Goal: Navigation & Orientation: Find specific page/section

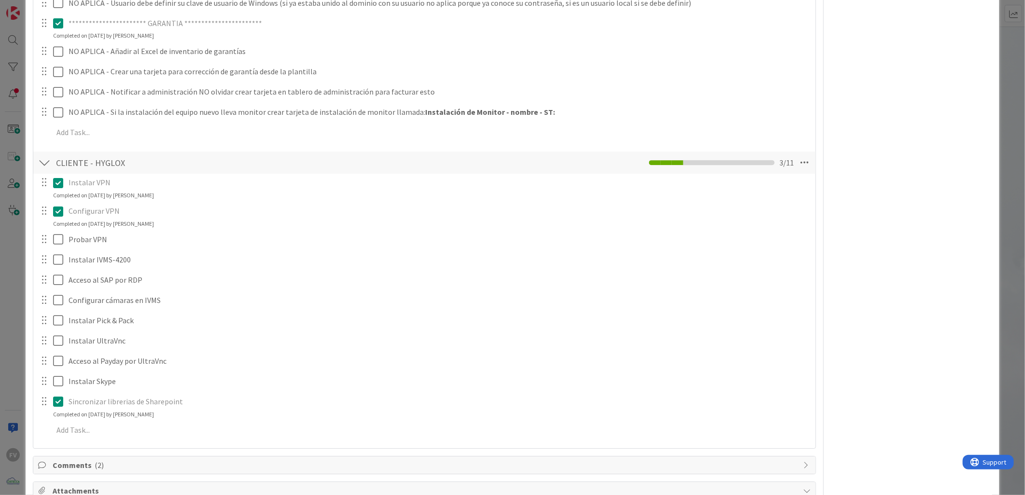
scroll to position [1848, 0]
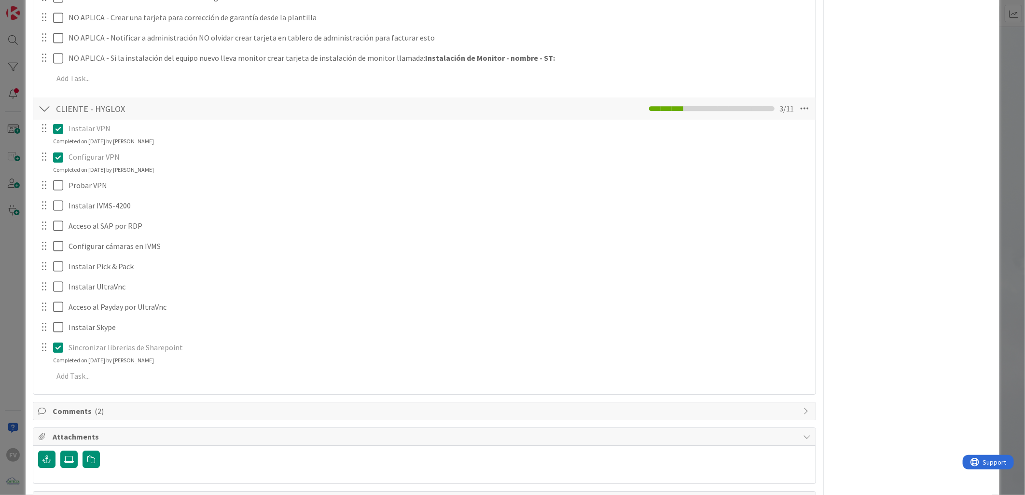
click at [18, 198] on div "ID 3539 OPERACIONES [PERSON_NAME] Title 66 / 128 #GOLD - EN - UV - HYG-CDE-04-L…" at bounding box center [512, 247] width 1025 height 495
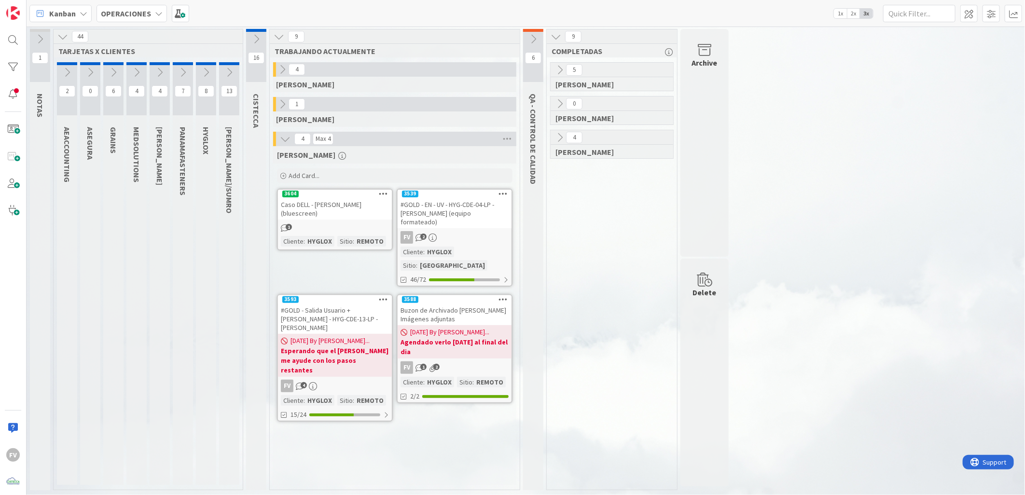
click at [44, 39] on icon at bounding box center [40, 39] width 11 height 11
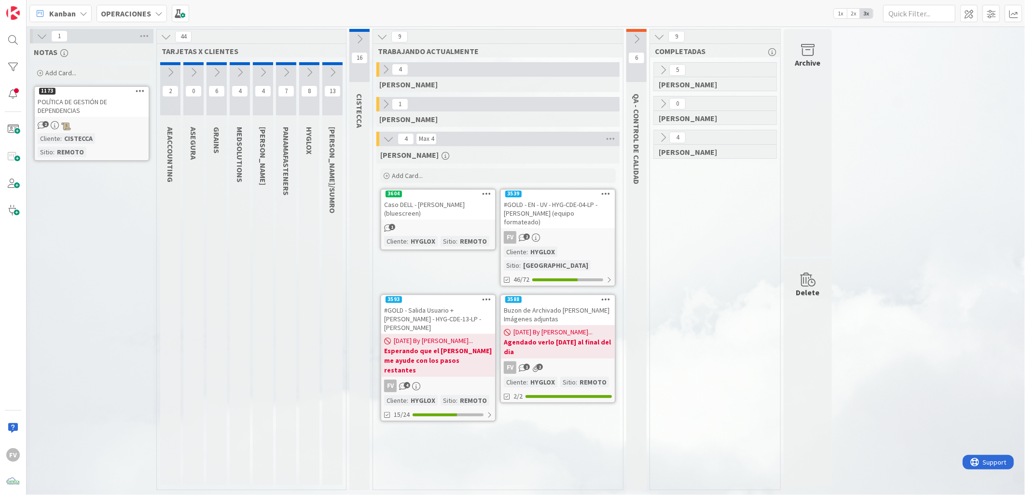
click at [45, 35] on icon at bounding box center [42, 36] width 11 height 11
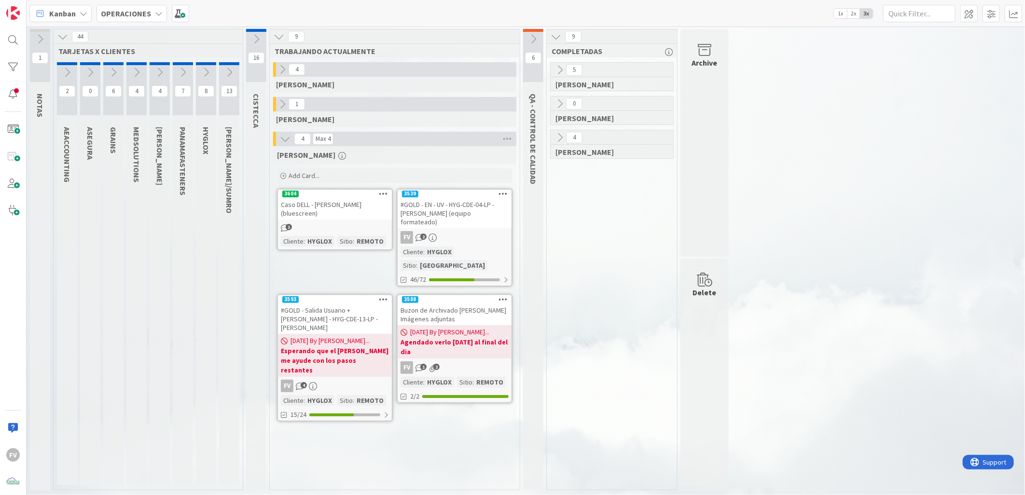
click at [462, 219] on div "#GOLD - EN - UV - HYG-CDE-04-LP - [PERSON_NAME] (equipo formateado)" at bounding box center [455, 213] width 114 height 30
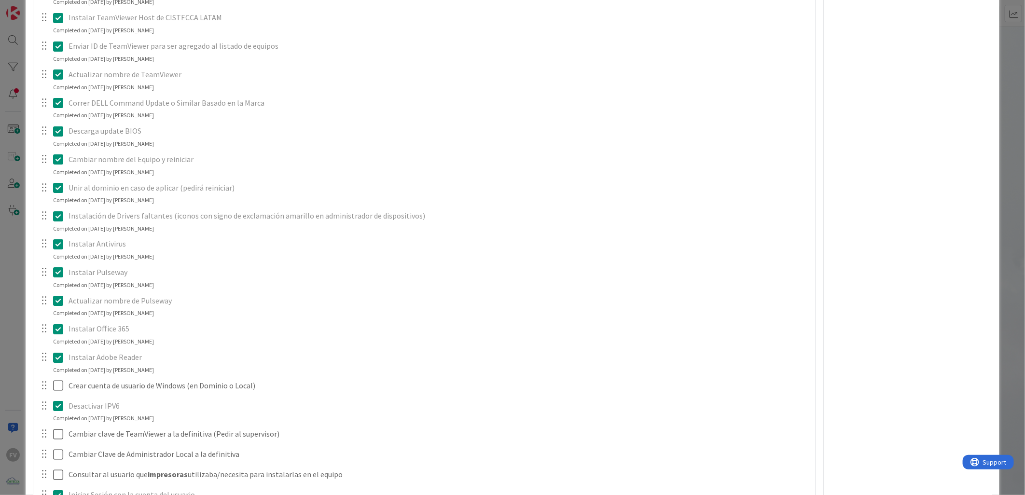
scroll to position [1126, 0]
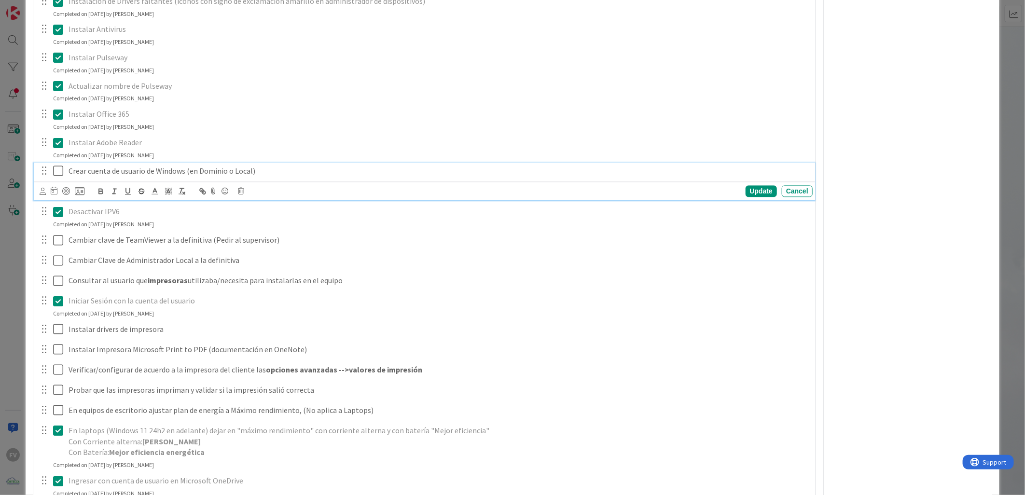
click at [58, 177] on icon at bounding box center [60, 171] width 14 height 12
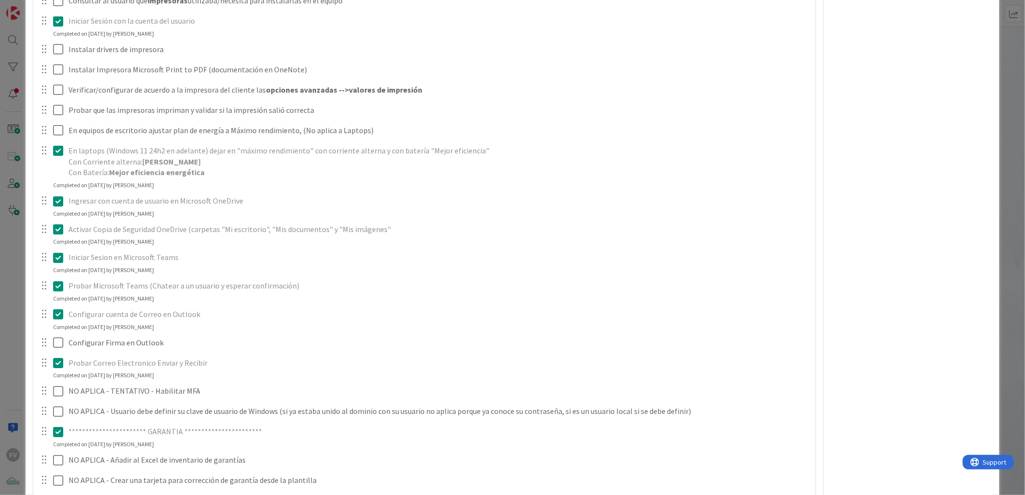
scroll to position [1448, 0]
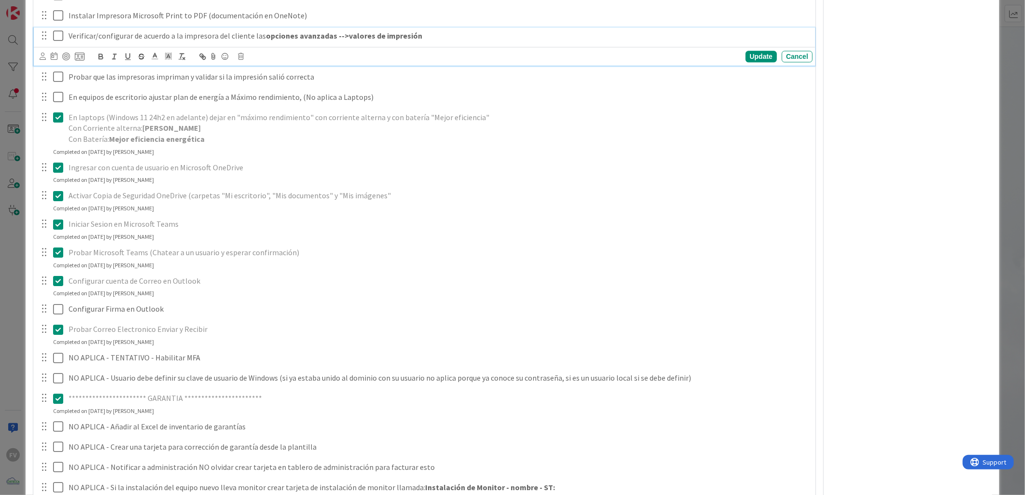
click at [60, 35] on icon at bounding box center [60, 36] width 14 height 12
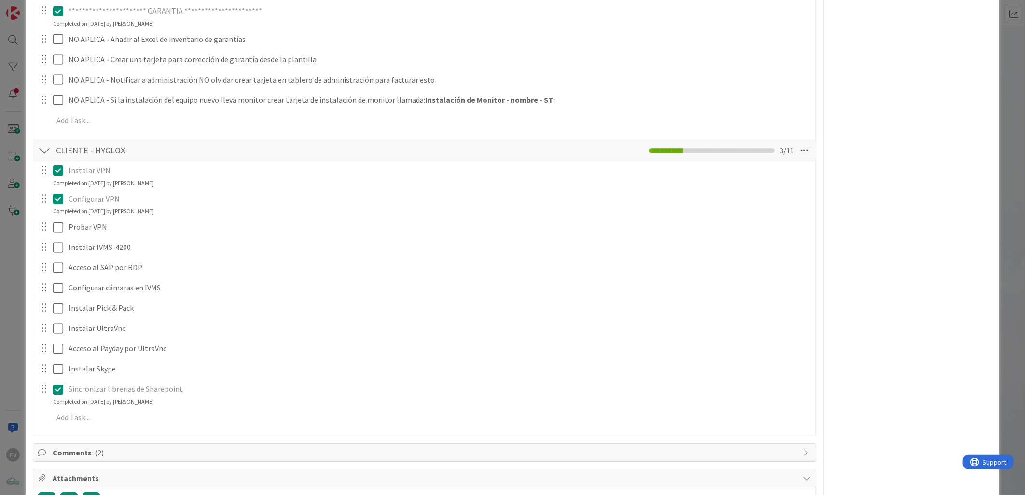
scroll to position [1898, 0]
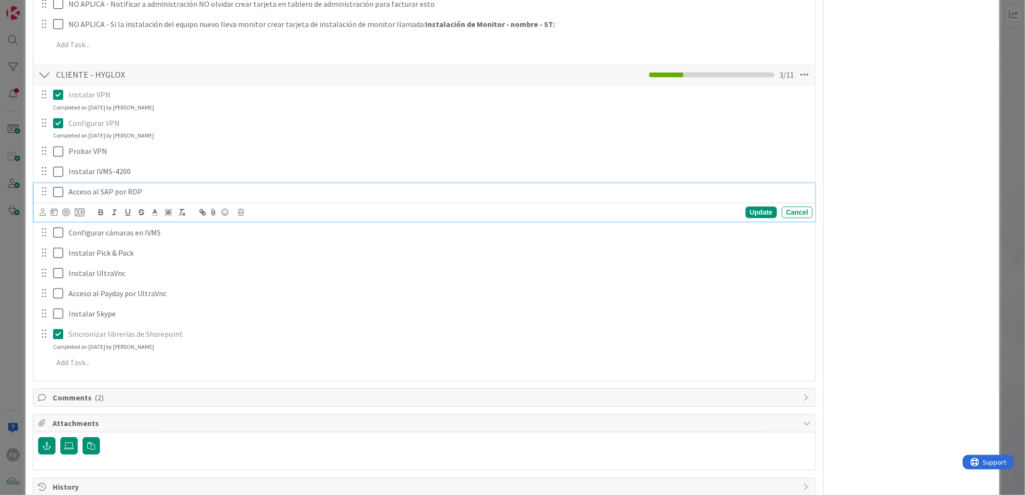
click at [59, 189] on icon at bounding box center [60, 192] width 14 height 12
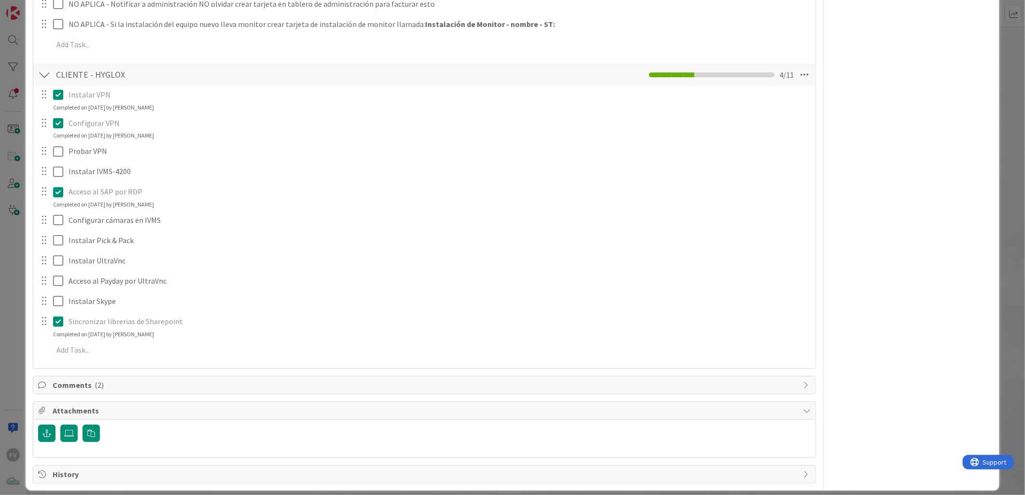
click at [15, 226] on div "ID 3539 OPERACIONES [PERSON_NAME] Title 66 / 128 #GOLD - EN - UV - HYG-CDE-04-L…" at bounding box center [512, 247] width 1025 height 495
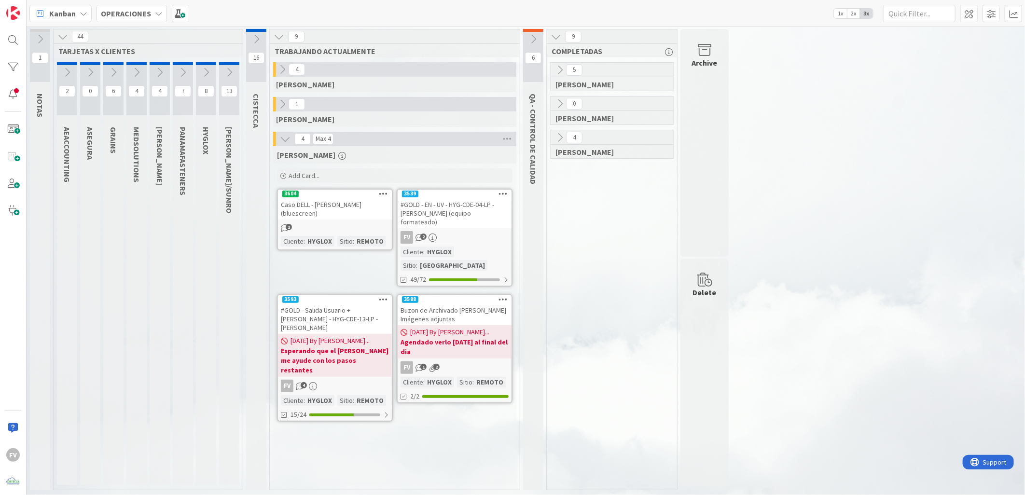
click at [276, 36] on icon at bounding box center [279, 36] width 11 height 11
